Goal: Download file/media

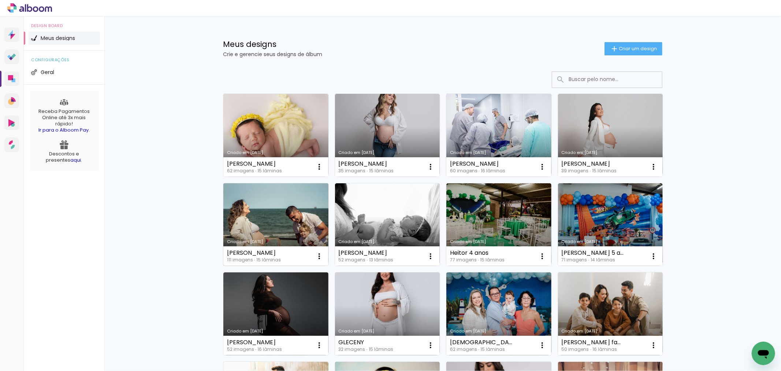
click at [301, 214] on link "Criado em [DATE]" at bounding box center [275, 224] width 105 height 83
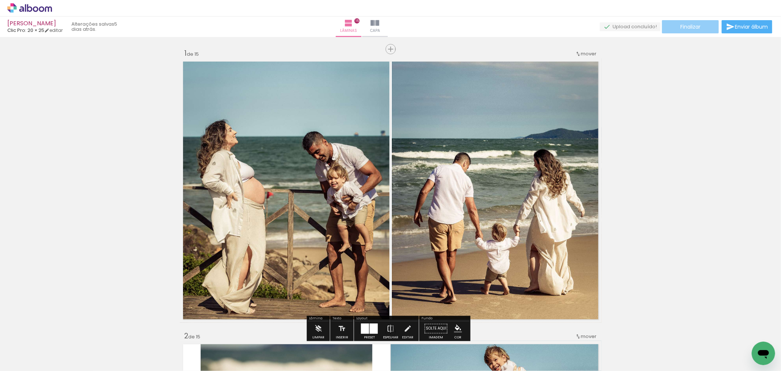
click at [693, 28] on span "Finalizar" at bounding box center [690, 26] width 20 height 5
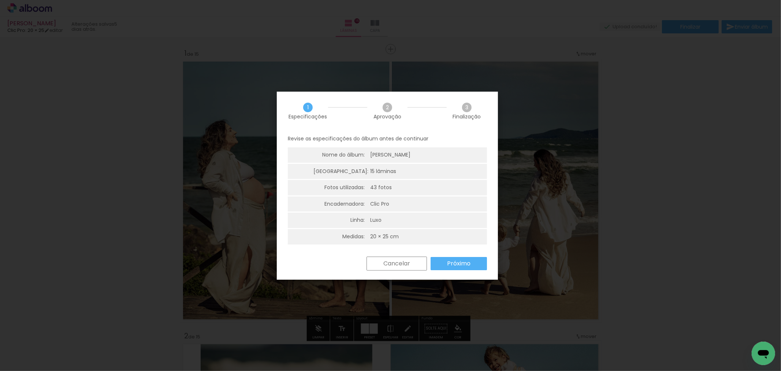
click at [453, 268] on paper-button "Próximo" at bounding box center [459, 263] width 56 height 13
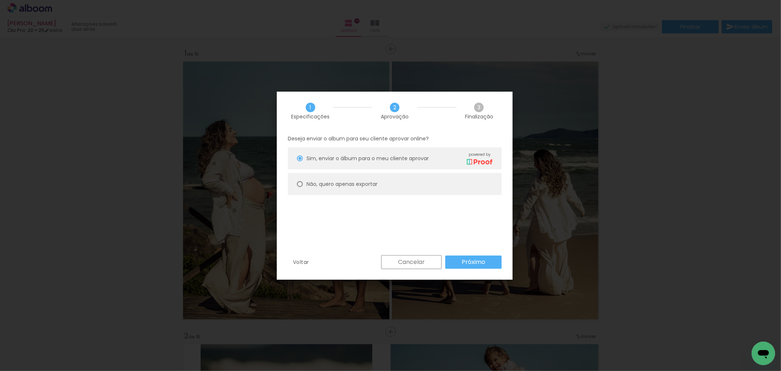
click at [0, 0] on slot "Não, quero apenas exportar" at bounding box center [0, 0] width 0 height 0
type paper-radio-button "on"
click at [486, 264] on paper-button "Próximo" at bounding box center [473, 261] width 56 height 13
type input "Alta, 300 DPI"
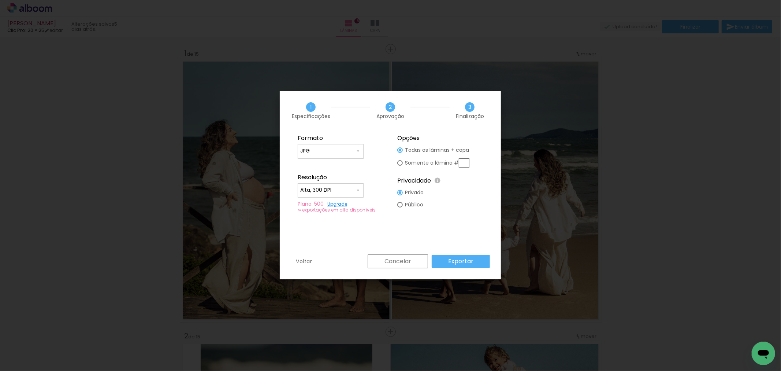
click at [486, 264] on paper-button "Exportar" at bounding box center [461, 261] width 58 height 13
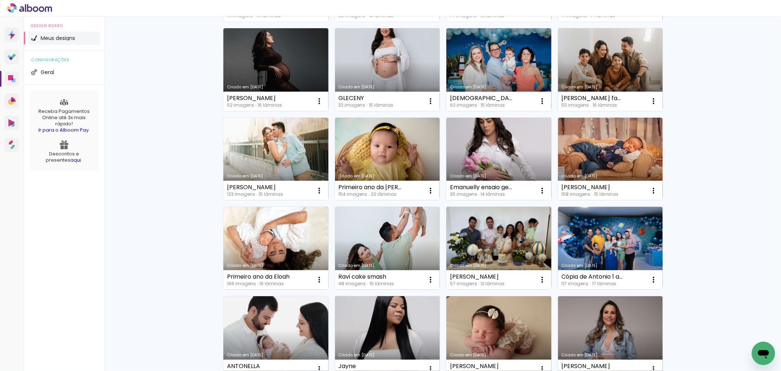
scroll to position [285, 0]
